Goal: Navigation & Orientation: Find specific page/section

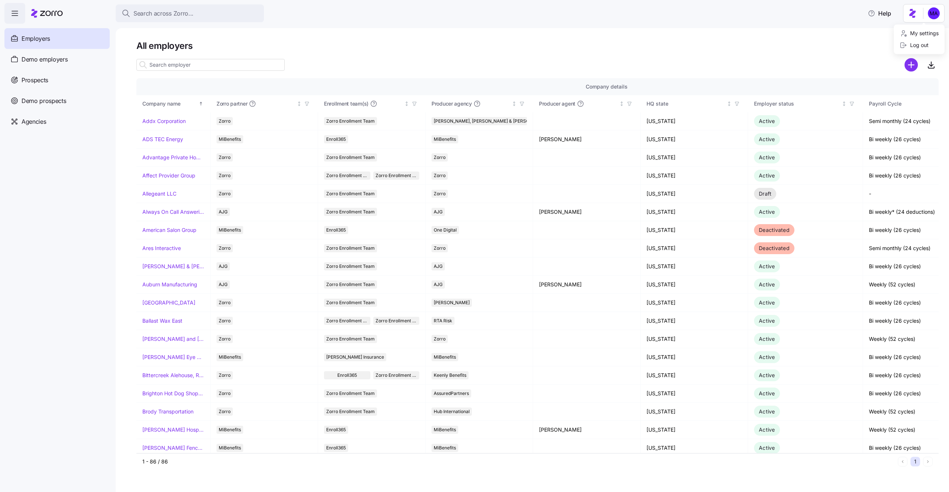
click at [915, 18] on html "Search across Zorro... Help Employers Demo employers Prospects Demo prospects A…" at bounding box center [474, 244] width 949 height 488
click at [908, 50] on div "Log out" at bounding box center [919, 45] width 45 height 12
